Goal: Information Seeking & Learning: Learn about a topic

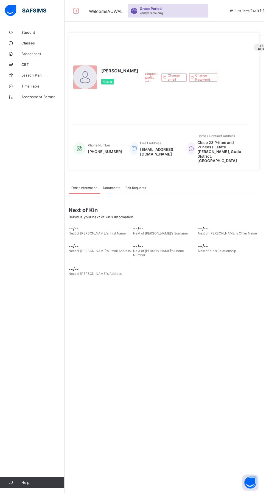
click at [33, 66] on span "CBT" at bounding box center [44, 66] width 44 height 4
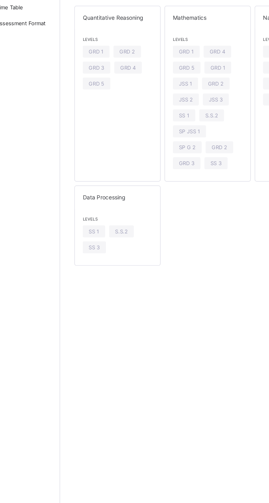
click at [93, 256] on div "SS 3" at bounding box center [90, 253] width 16 height 8
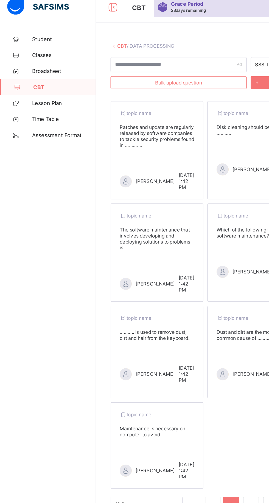
click at [116, 108] on div "Patches and update are regularly released by software companies to tackle secur…" at bounding box center [107, 99] width 51 height 16
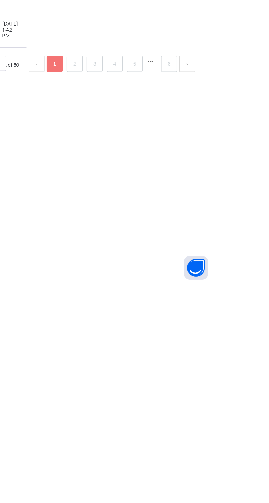
click at [249, 358] on button "next page" at bounding box center [249, 352] width 11 height 11
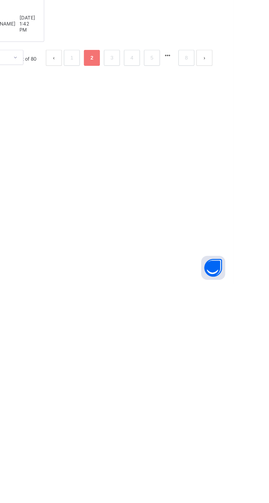
click at [212, 352] on link "5" at bounding box center [213, 348] width 5 height 7
